Goal: Entertainment & Leisure: Consume media (video, audio)

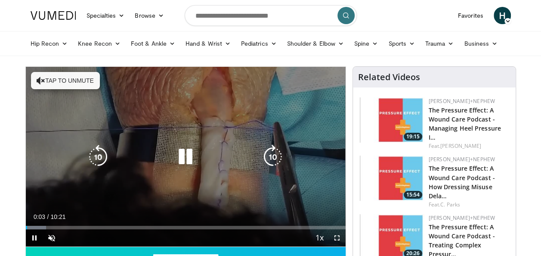
scroll to position [43, 0]
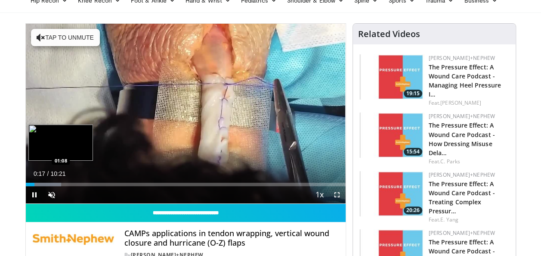
click at [59, 183] on div "Loaded : 11.17% 00:17 01:08" at bounding box center [186, 183] width 320 height 3
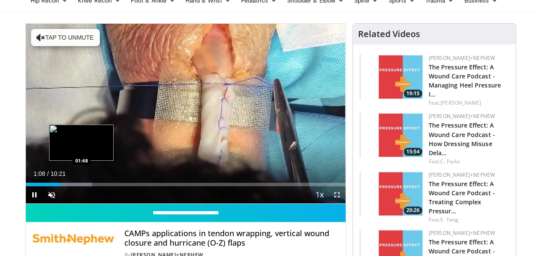
click at [82, 183] on div "Loaded : 20.75% 01:08 01:48" at bounding box center [186, 183] width 320 height 3
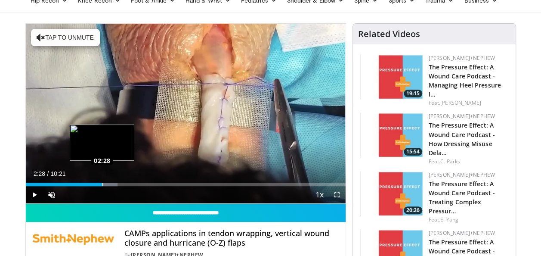
click at [102, 183] on div "Loaded : 28.73% 02:28 02:28" at bounding box center [186, 183] width 320 height 3
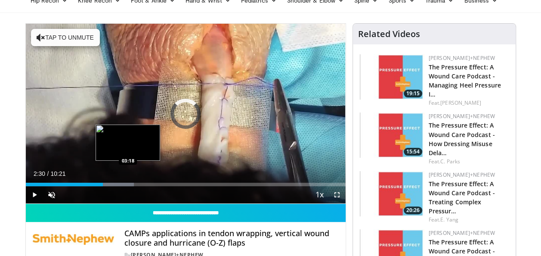
click at [127, 183] on div "Loaded : 33.80% 02:30 03:18" at bounding box center [186, 183] width 320 height 3
click at [139, 183] on div "Progress Bar" at bounding box center [138, 183] width 49 height 3
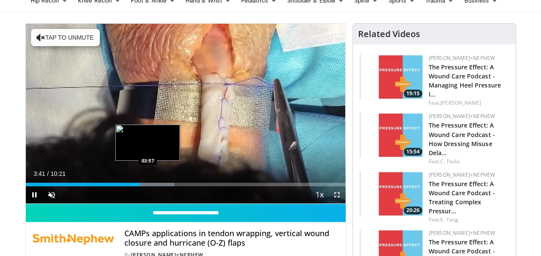
click at [149, 182] on div "Loaded : 46.30% 03:41 03:57" at bounding box center [186, 183] width 320 height 3
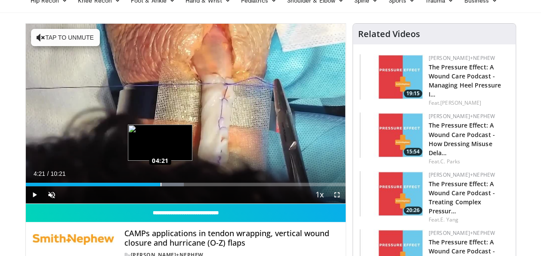
click at [160, 183] on div "Loaded : 49.49% 04:21 04:21" at bounding box center [186, 183] width 320 height 3
click at [170, 185] on div "Progress Bar" at bounding box center [169, 183] width 49 height 3
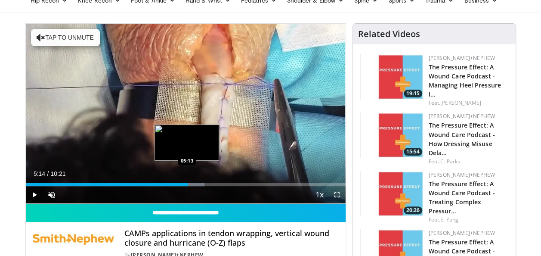
click at [187, 183] on div "Loaded : 55.88% 04:42 05:13" at bounding box center [186, 183] width 320 height 3
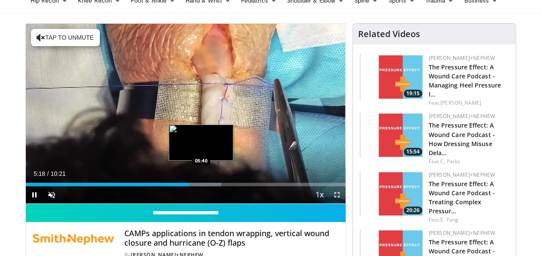
click at [201, 185] on div "Progress Bar" at bounding box center [197, 183] width 48 height 3
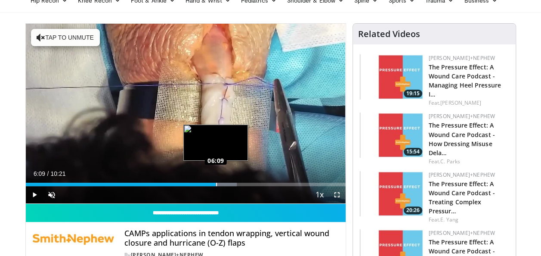
click at [216, 183] on div "Loaded : 66.00% 05:47 06:09" at bounding box center [186, 183] width 320 height 3
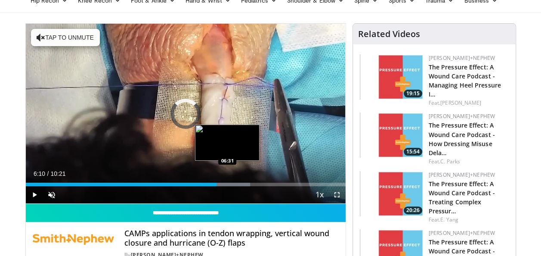
click at [228, 183] on div "Progress Bar" at bounding box center [226, 183] width 49 height 3
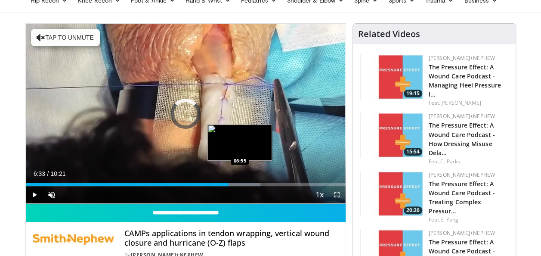
click at [239, 183] on div "Progress Bar" at bounding box center [236, 183] width 47 height 3
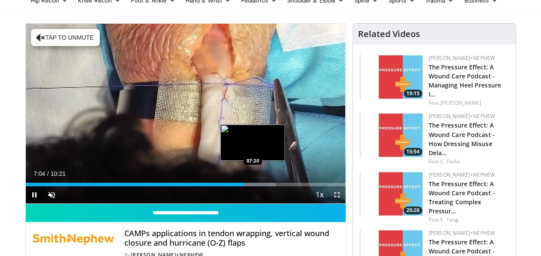
click at [253, 183] on div "Loaded : 78.23% 07:04 07:20" at bounding box center [186, 183] width 320 height 3
click at [261, 184] on div "Progress Bar" at bounding box center [262, 183] width 48 height 3
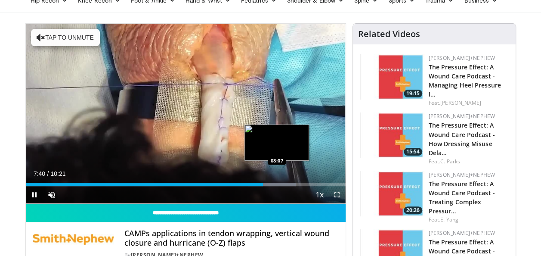
click at [277, 184] on div "Loaded : 84.62% 07:41 08:07" at bounding box center [186, 183] width 320 height 3
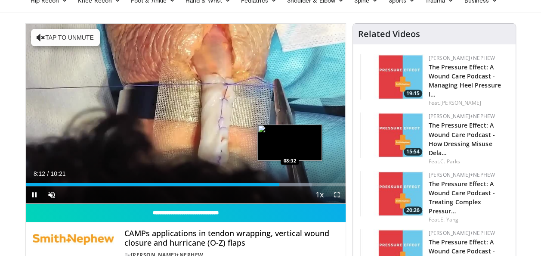
click at [290, 184] on div "Progress Bar" at bounding box center [287, 183] width 48 height 3
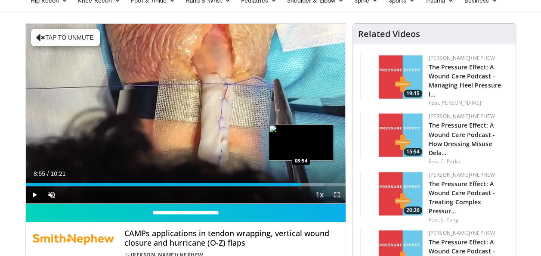
click at [301, 183] on div "Progress Bar" at bounding box center [299, 183] width 49 height 3
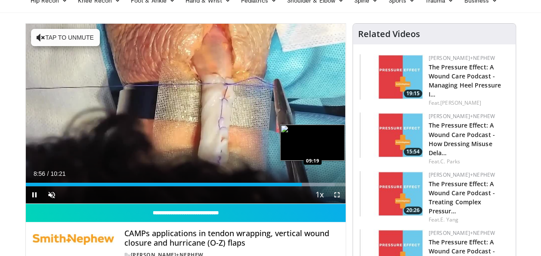
click at [313, 184] on div "Progress Bar" at bounding box center [310, 183] width 48 height 3
